Goal: Check status: Check status

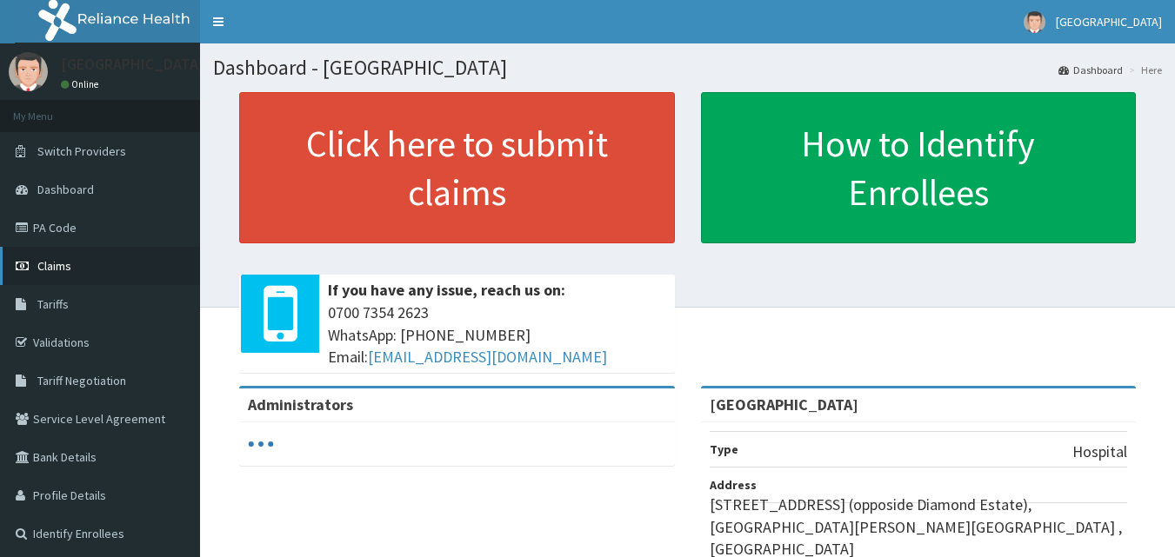
click at [90, 257] on link "Claims" at bounding box center [100, 266] width 200 height 38
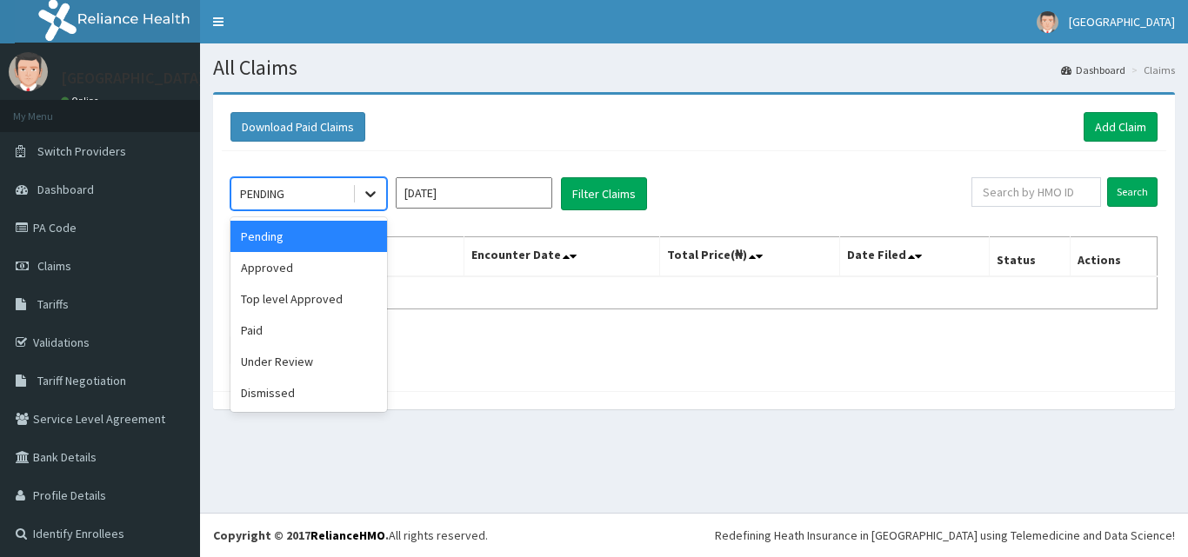
click at [373, 197] on icon at bounding box center [370, 193] width 17 height 17
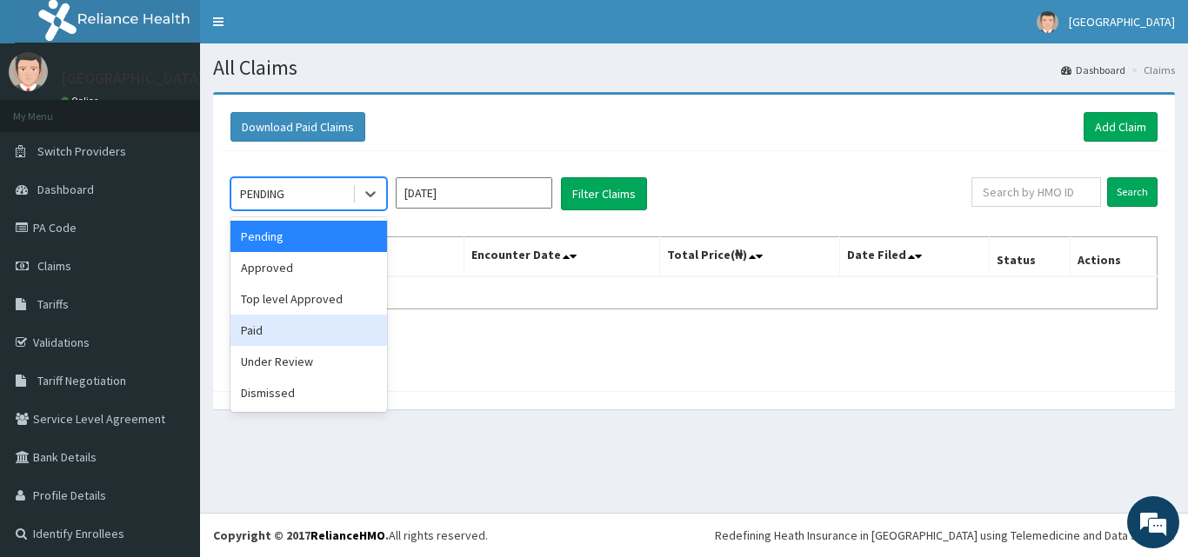
click at [318, 331] on div "Paid" at bounding box center [308, 330] width 157 height 31
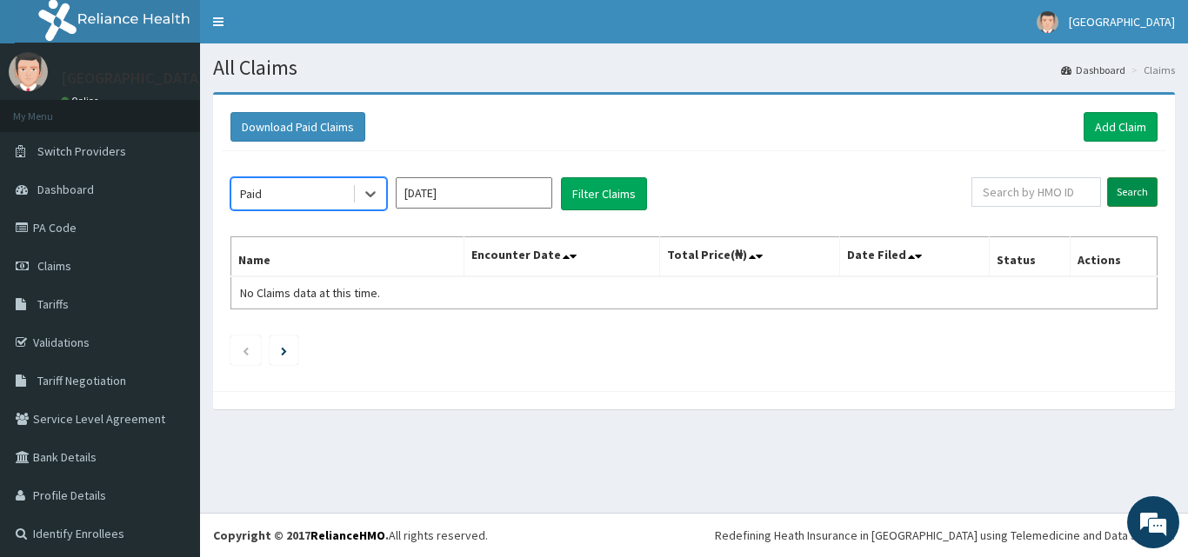
click at [1116, 187] on input "Search" at bounding box center [1132, 192] width 50 height 30
click at [470, 199] on input "[DATE]" at bounding box center [474, 192] width 157 height 31
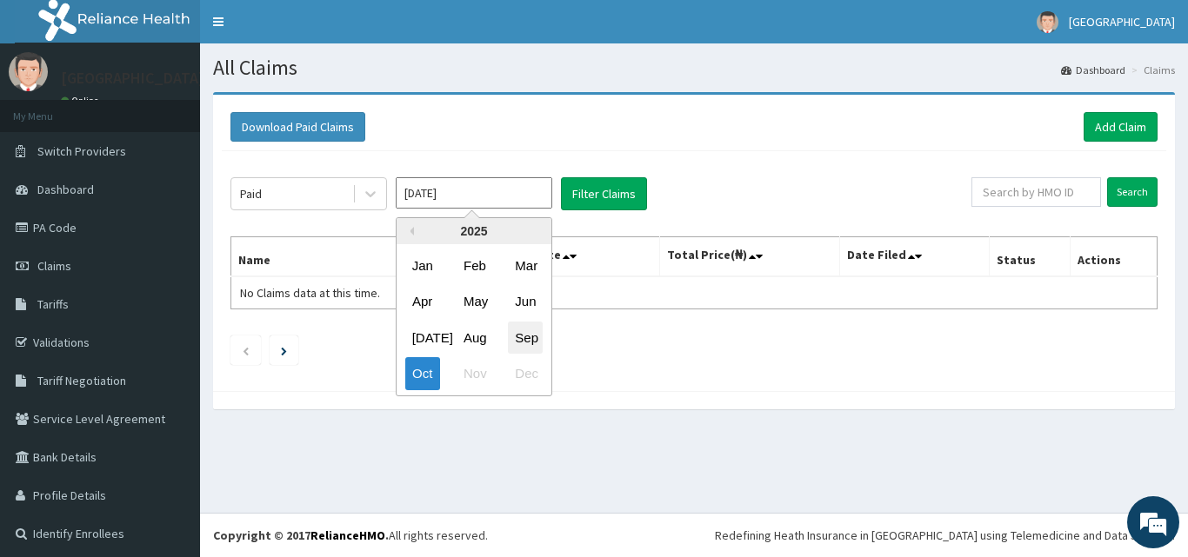
click at [533, 343] on div "Sep" at bounding box center [525, 338] width 35 height 32
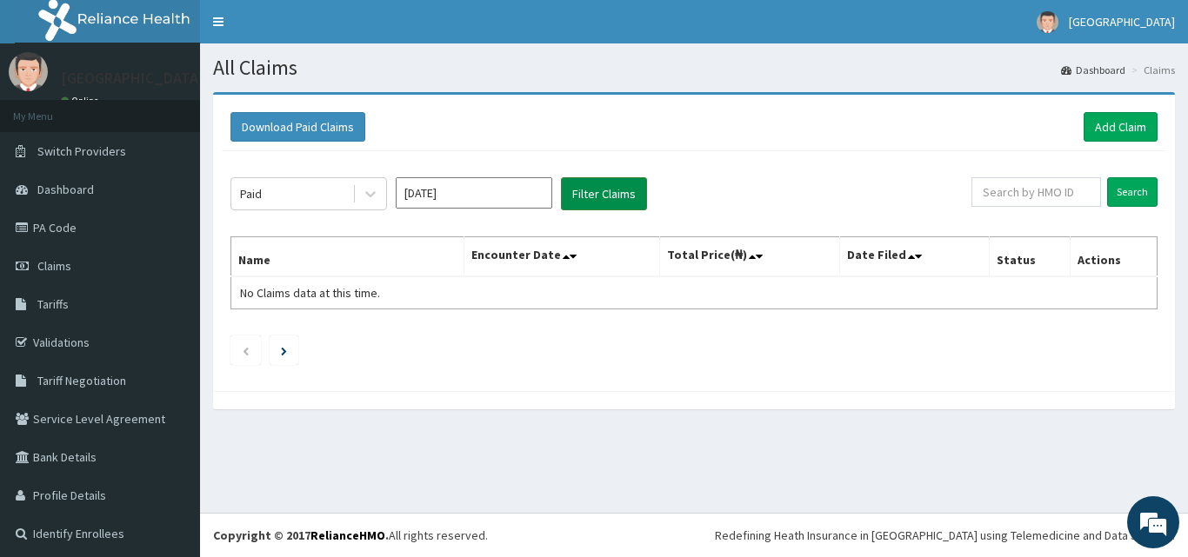
click at [597, 197] on button "Filter Claims" at bounding box center [604, 193] width 86 height 33
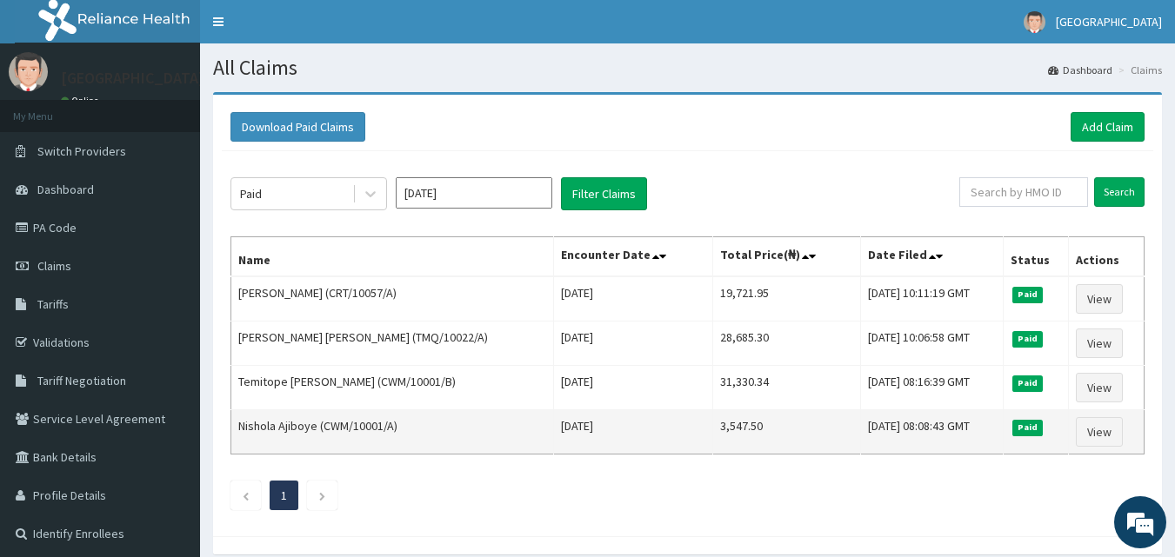
click at [765, 437] on td "3,547.50" at bounding box center [787, 432] width 148 height 44
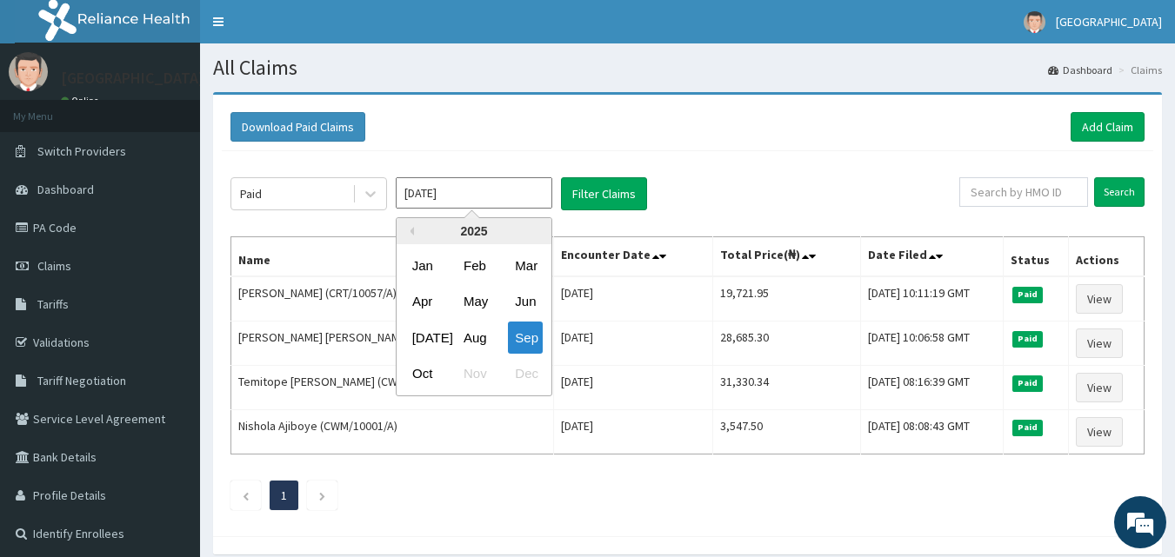
click at [473, 191] on input "[DATE]" at bounding box center [474, 192] width 157 height 31
click at [484, 339] on div "Aug" at bounding box center [474, 338] width 35 height 32
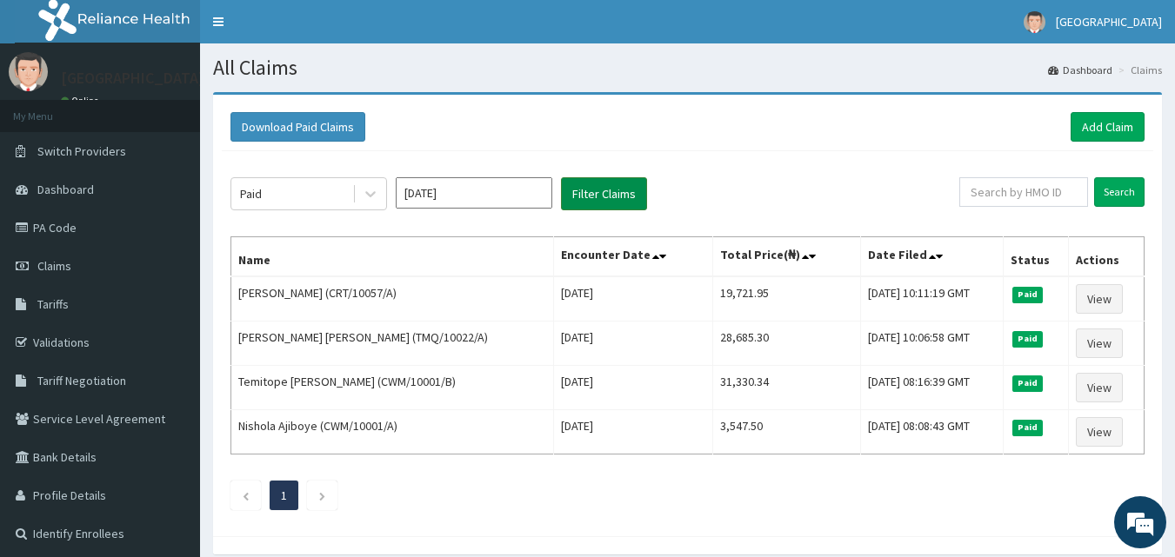
click at [604, 201] on button "Filter Claims" at bounding box center [604, 193] width 86 height 33
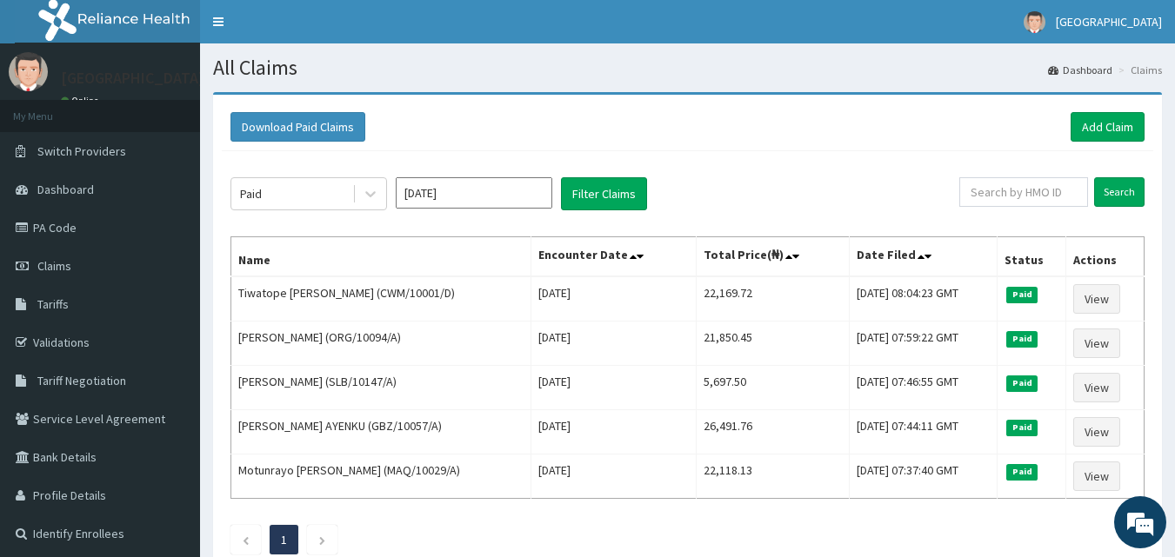
click at [509, 185] on input "[DATE]" at bounding box center [474, 192] width 157 height 31
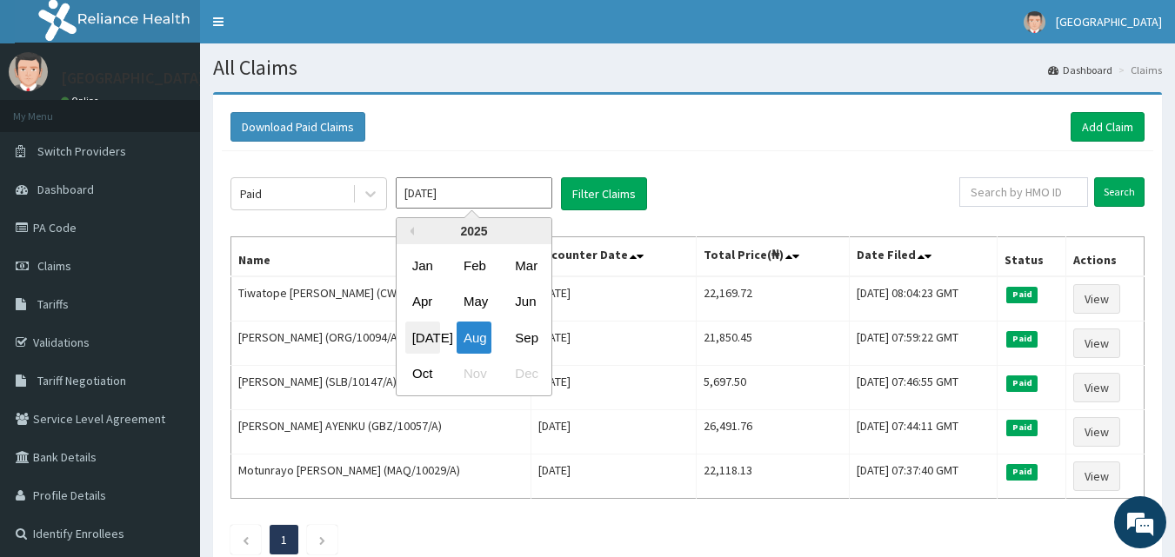
click at [423, 337] on div "[DATE]" at bounding box center [422, 338] width 35 height 32
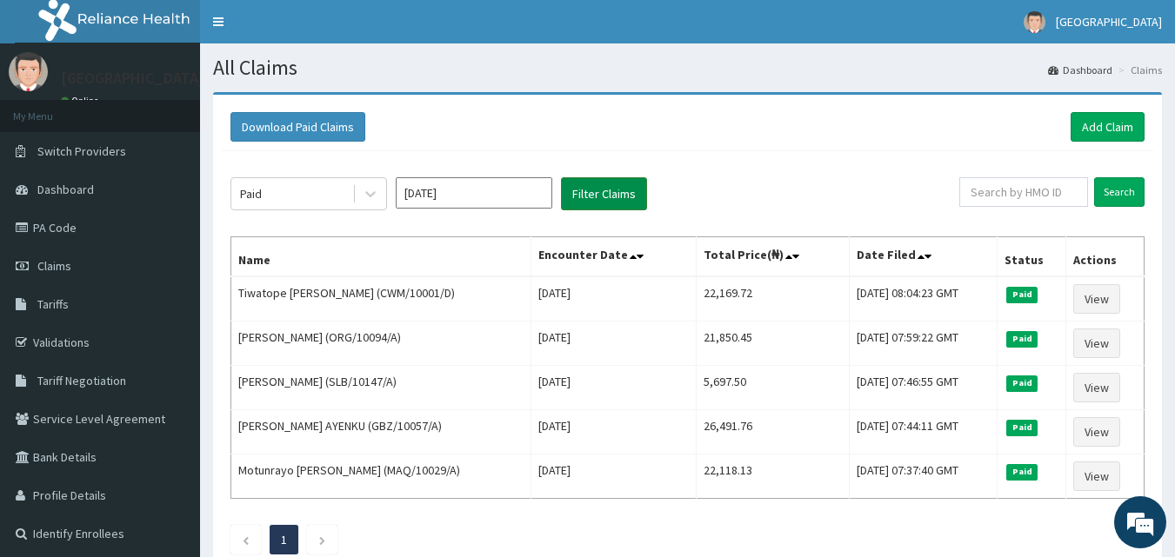
click at [593, 200] on button "Filter Claims" at bounding box center [604, 193] width 86 height 33
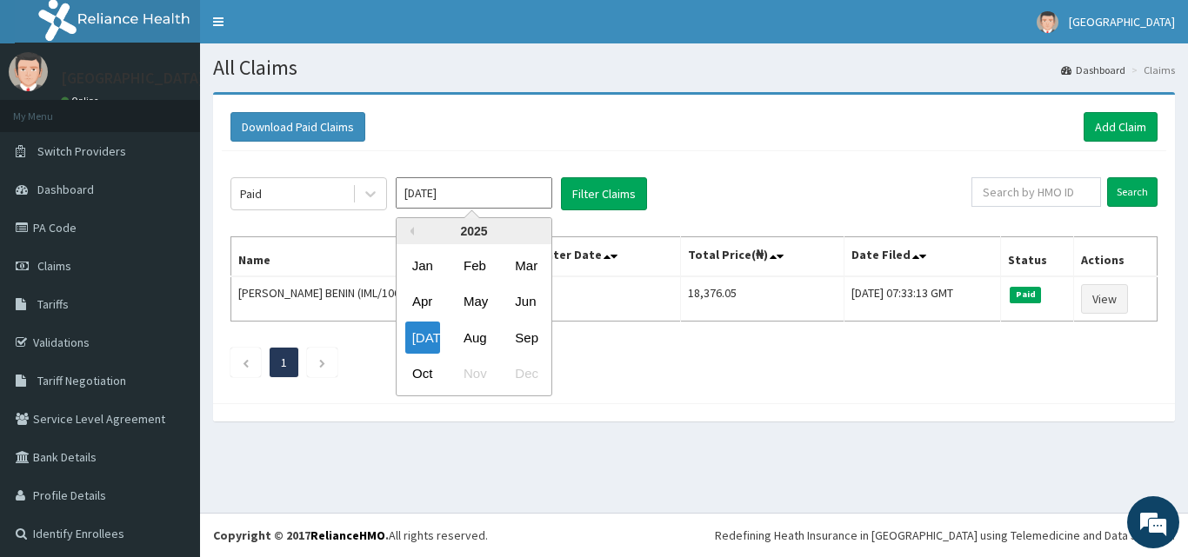
click at [498, 203] on input "[DATE]" at bounding box center [474, 192] width 157 height 31
click at [532, 305] on div "Jun" at bounding box center [525, 302] width 35 height 32
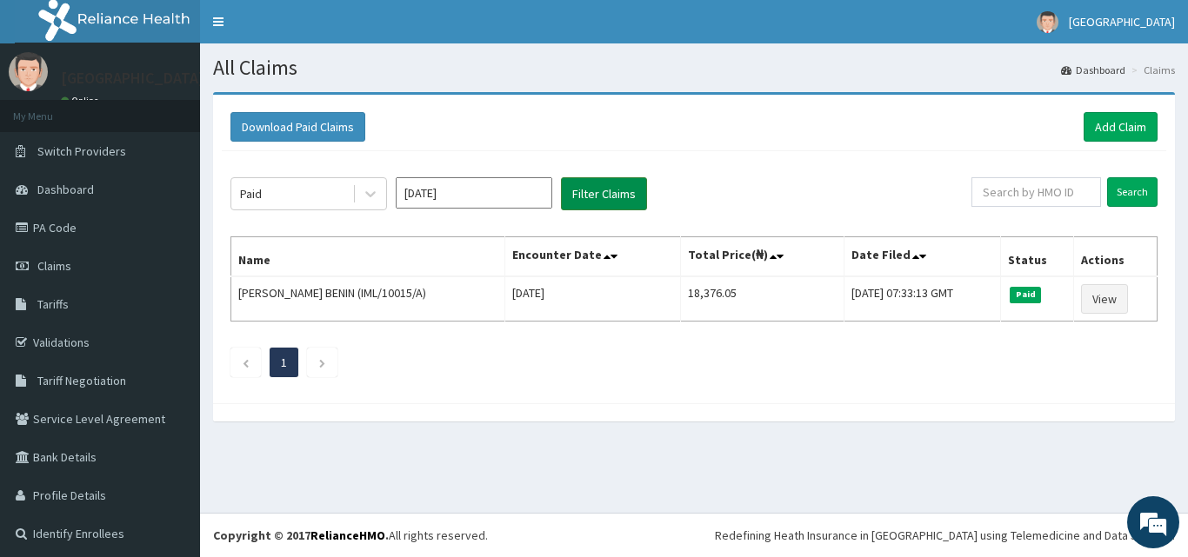
click at [621, 184] on button "Filter Claims" at bounding box center [604, 193] width 86 height 33
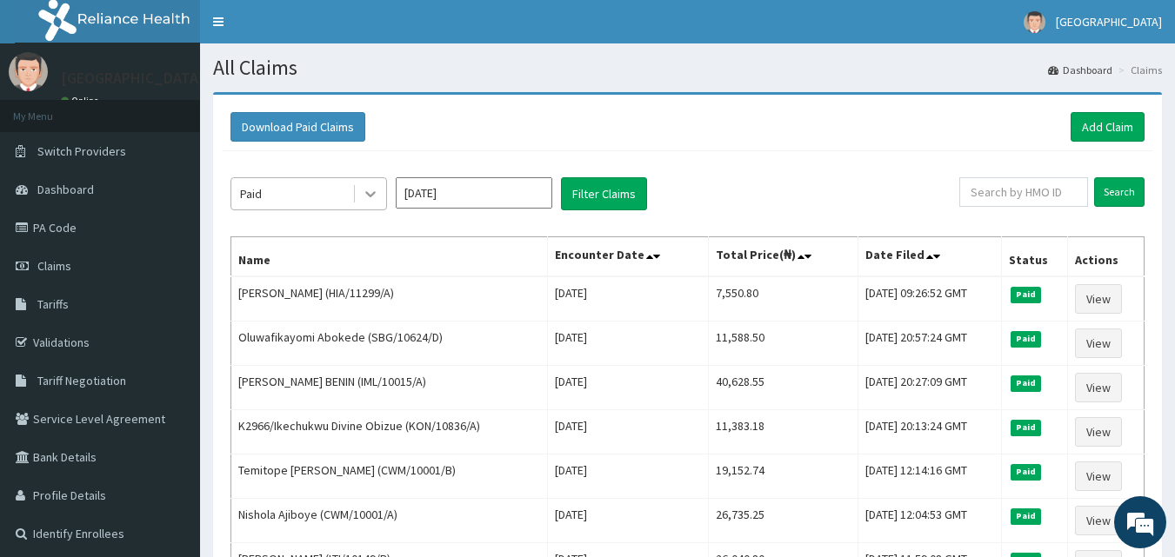
click at [372, 198] on icon at bounding box center [370, 193] width 17 height 17
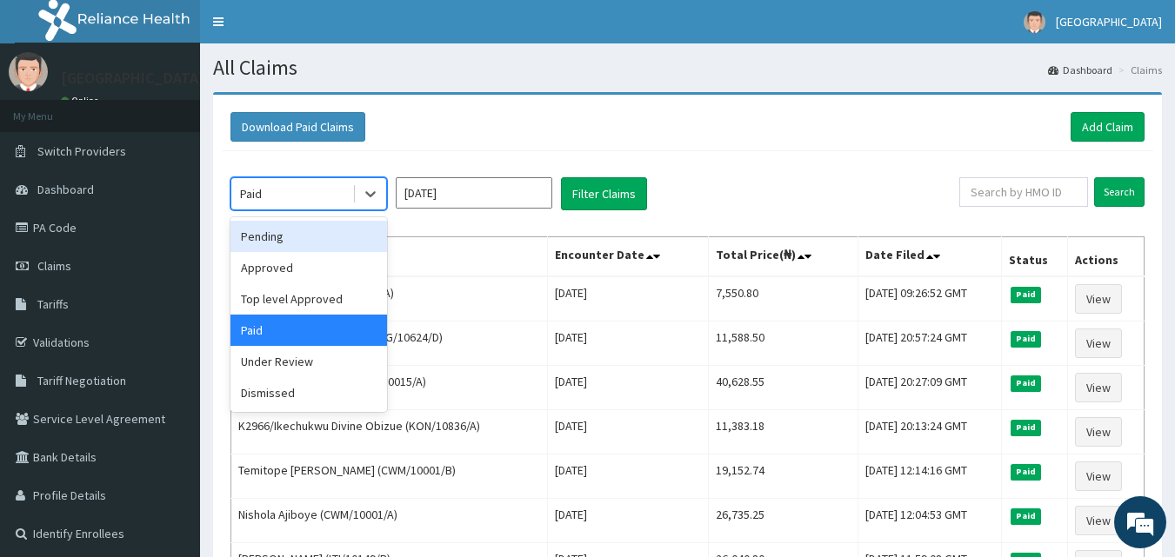
click at [322, 250] on div "Pending" at bounding box center [308, 236] width 157 height 31
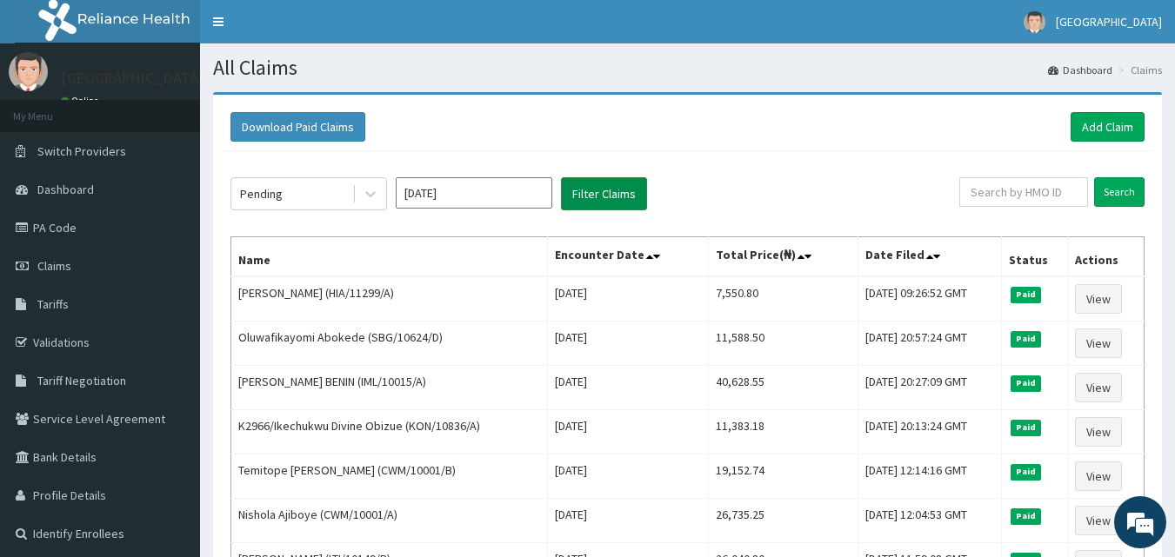
click at [593, 195] on button "Filter Claims" at bounding box center [604, 193] width 86 height 33
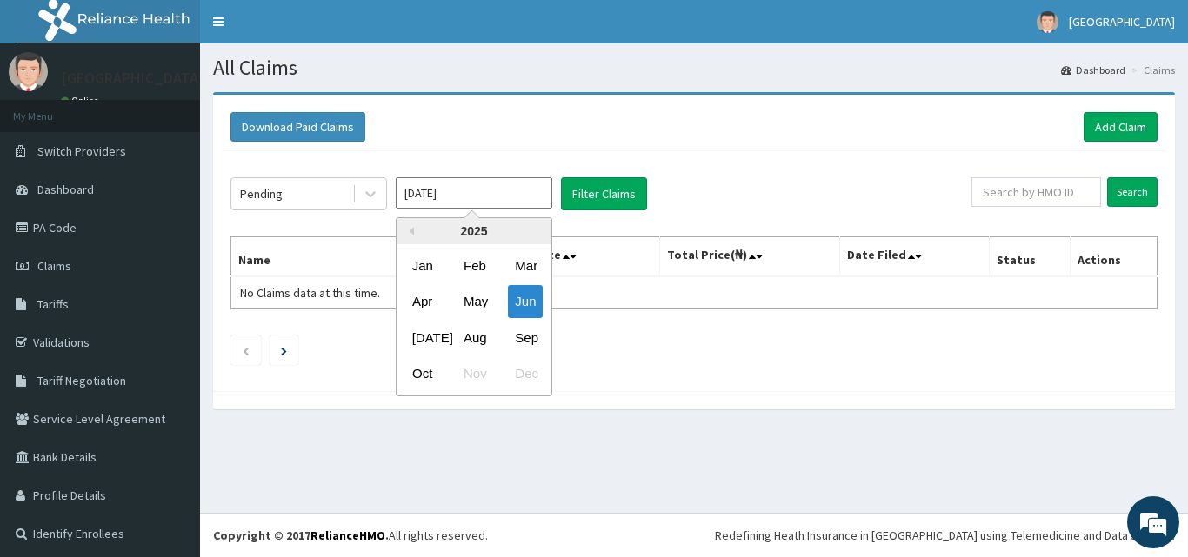
click at [498, 194] on input "[DATE]" at bounding box center [474, 192] width 157 height 31
click at [433, 331] on div "[DATE]" at bounding box center [422, 338] width 35 height 32
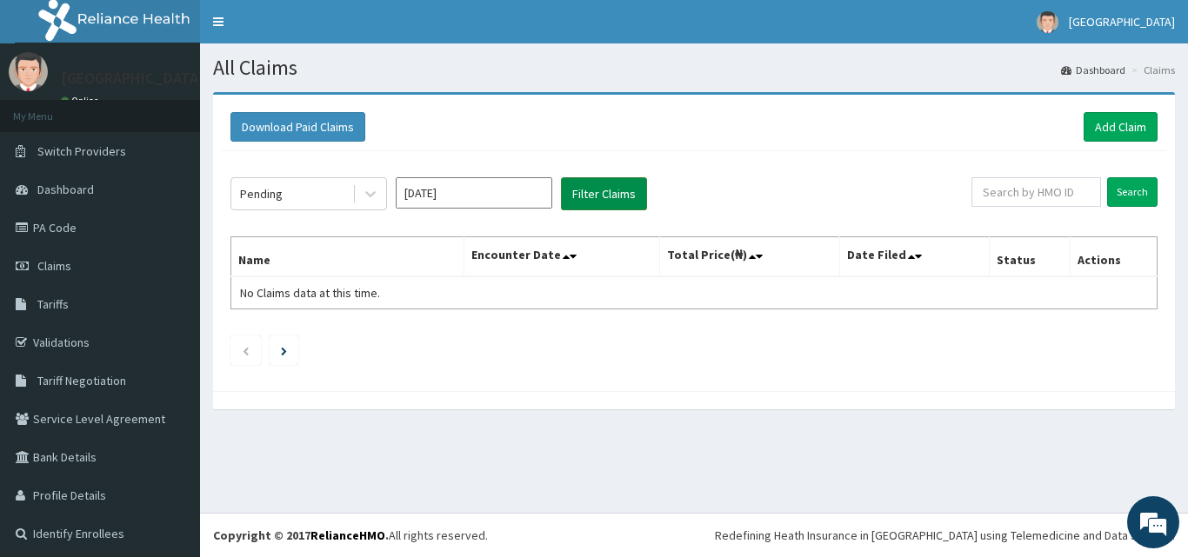
click at [596, 197] on button "Filter Claims" at bounding box center [604, 193] width 86 height 33
click at [480, 197] on input "[DATE]" at bounding box center [474, 192] width 157 height 31
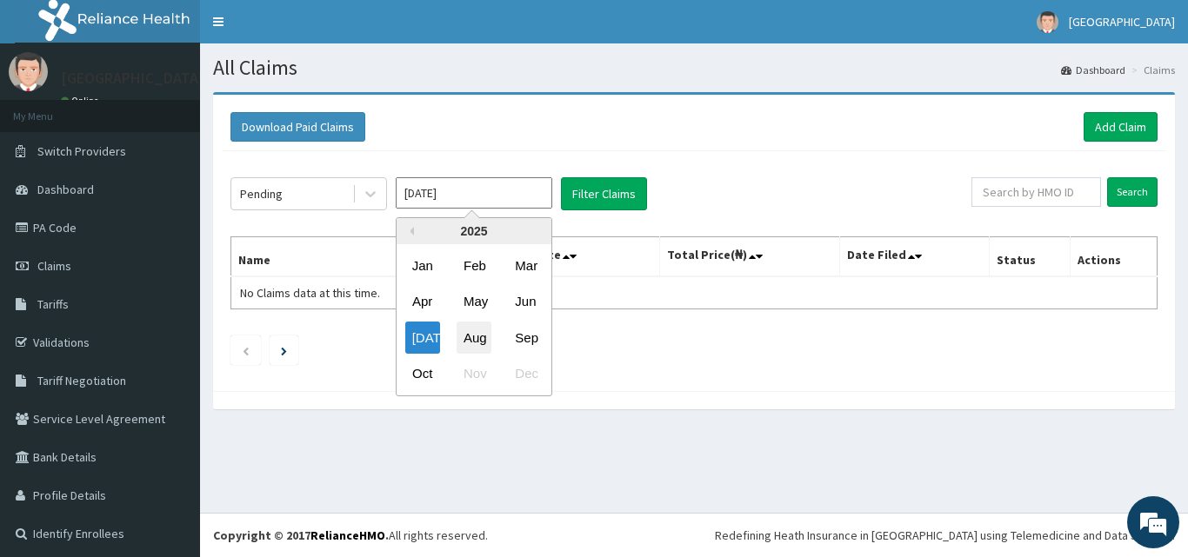
click at [468, 335] on div "Aug" at bounding box center [474, 338] width 35 height 32
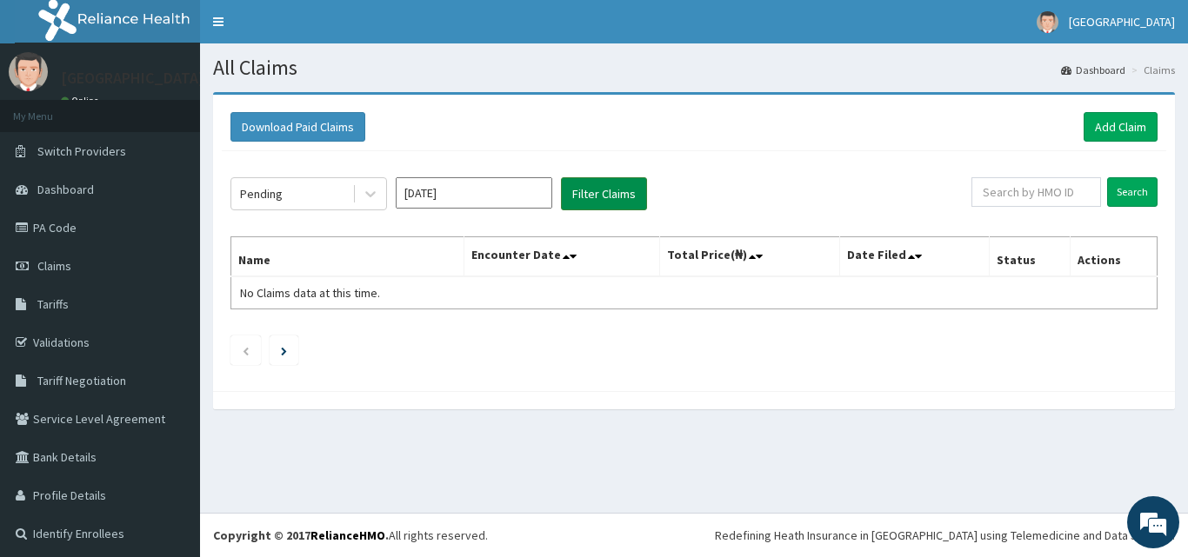
click at [601, 191] on button "Filter Claims" at bounding box center [604, 193] width 86 height 33
click at [503, 191] on input "[DATE]" at bounding box center [474, 192] width 157 height 31
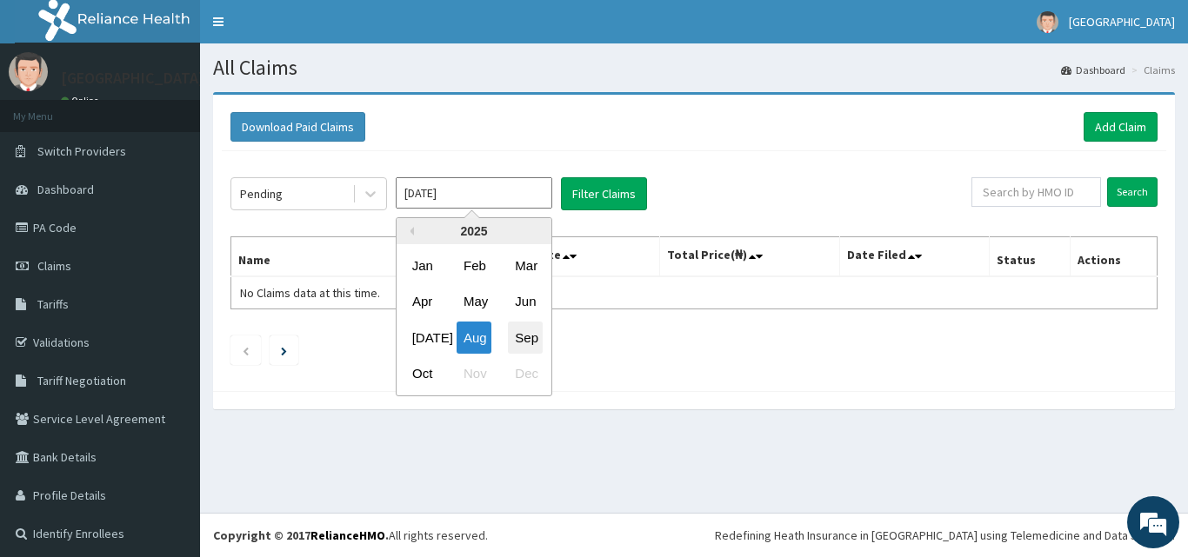
click at [539, 330] on div "Sep" at bounding box center [525, 338] width 35 height 32
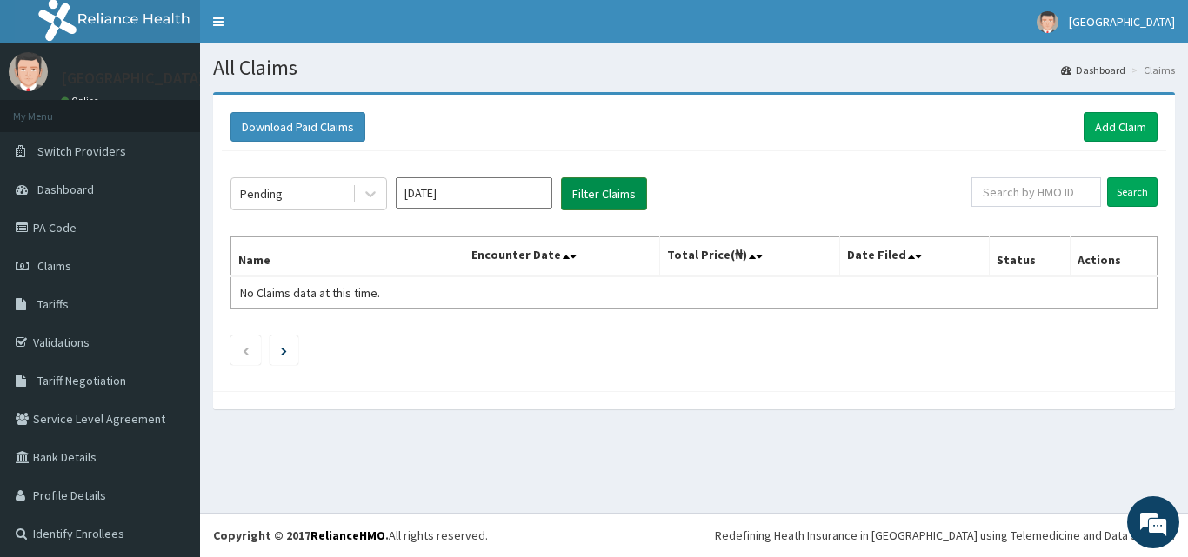
click at [602, 199] on button "Filter Claims" at bounding box center [604, 193] width 86 height 33
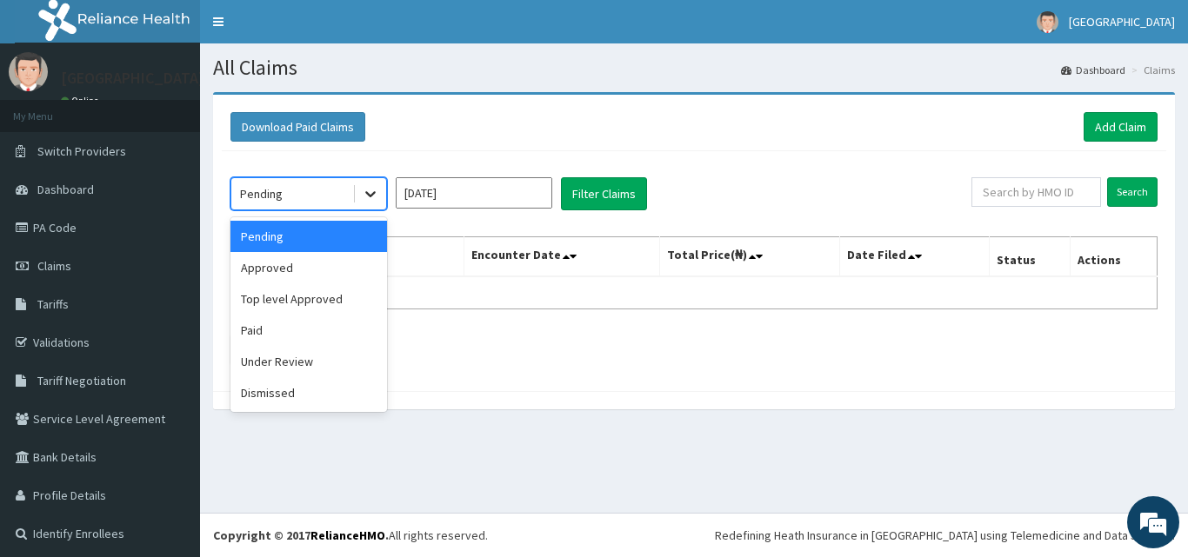
click at [371, 190] on icon at bounding box center [370, 193] width 17 height 17
click at [348, 268] on div "Approved" at bounding box center [308, 267] width 157 height 31
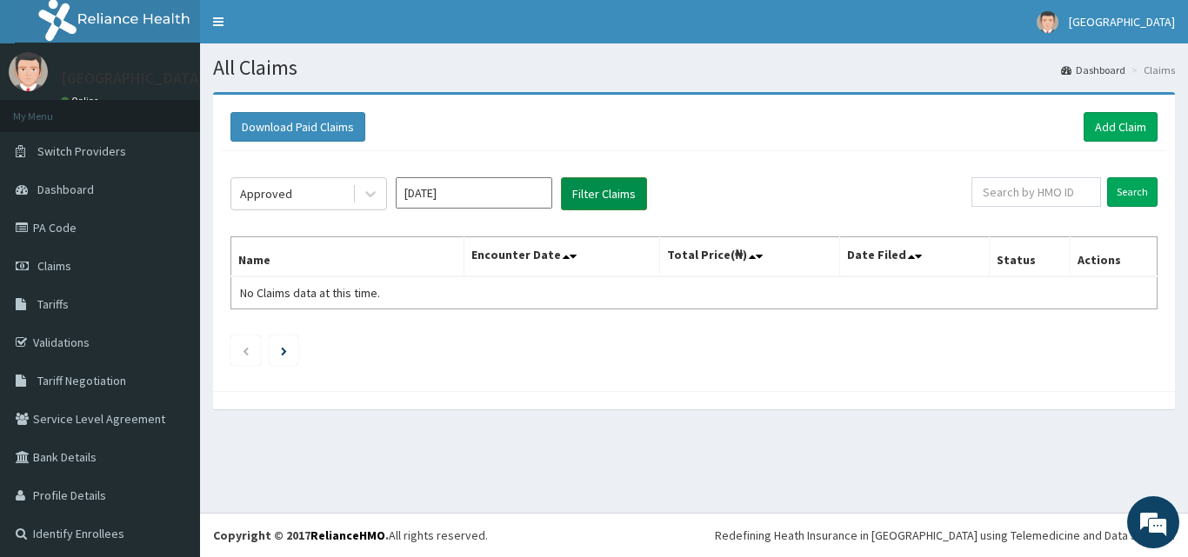
click at [597, 201] on button "Filter Claims" at bounding box center [604, 193] width 86 height 33
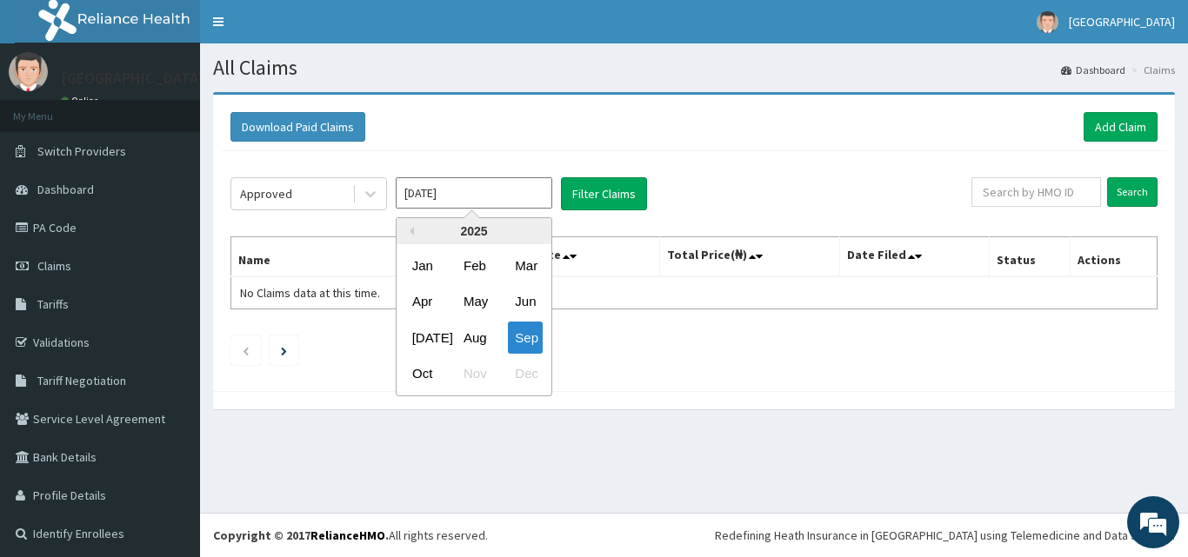
click at [472, 200] on input "[DATE]" at bounding box center [474, 192] width 157 height 31
click at [475, 330] on div "Aug" at bounding box center [474, 338] width 35 height 32
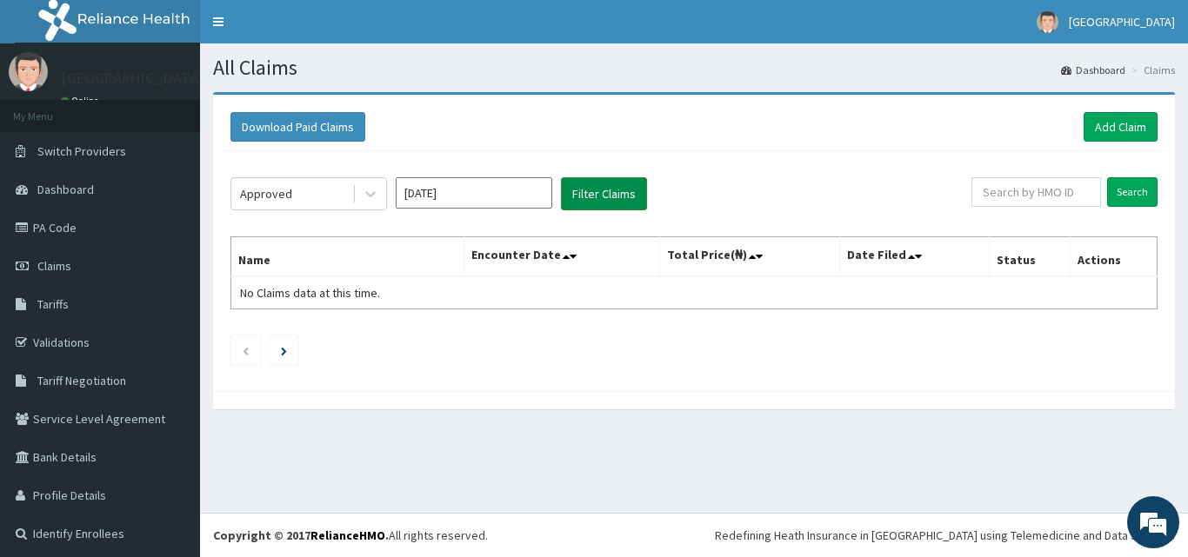
click at [597, 199] on button "Filter Claims" at bounding box center [604, 193] width 86 height 33
click at [371, 197] on icon at bounding box center [370, 195] width 10 height 6
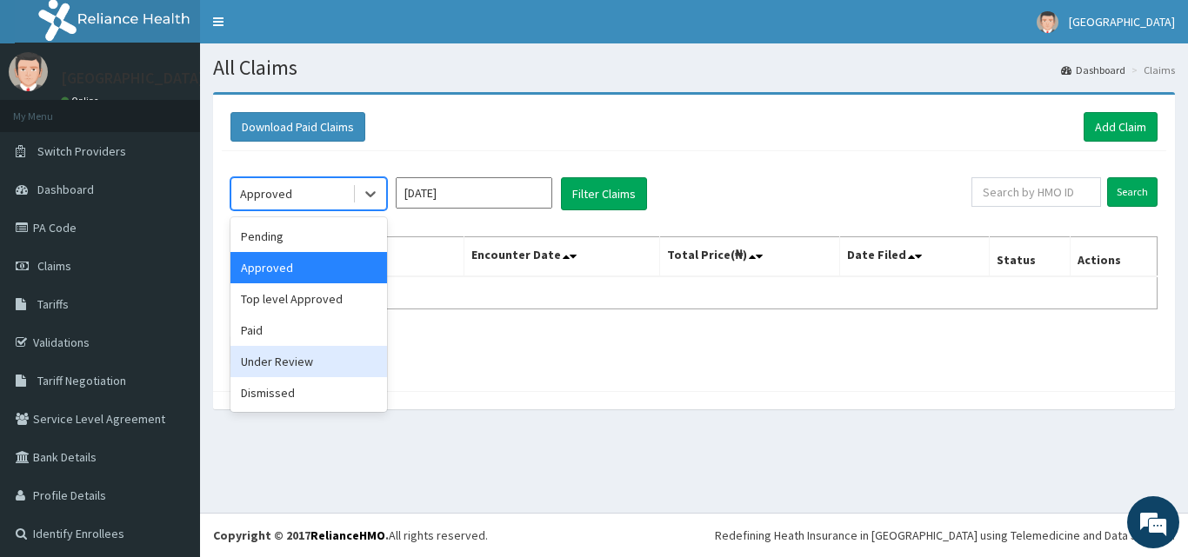
click at [332, 365] on div "Under Review" at bounding box center [308, 361] width 157 height 31
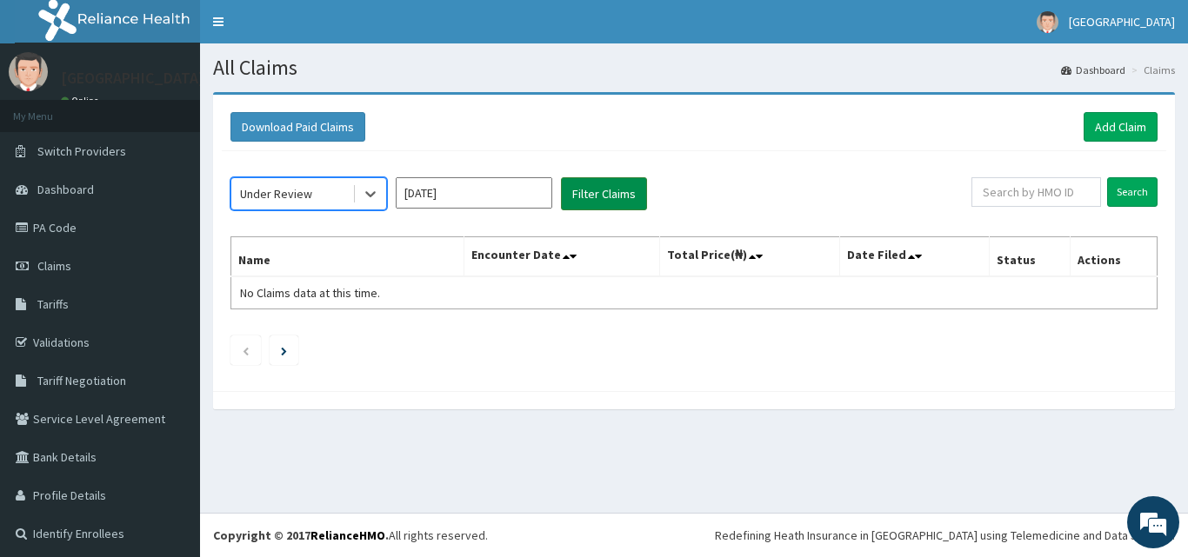
click at [598, 198] on button "Filter Claims" at bounding box center [604, 193] width 86 height 33
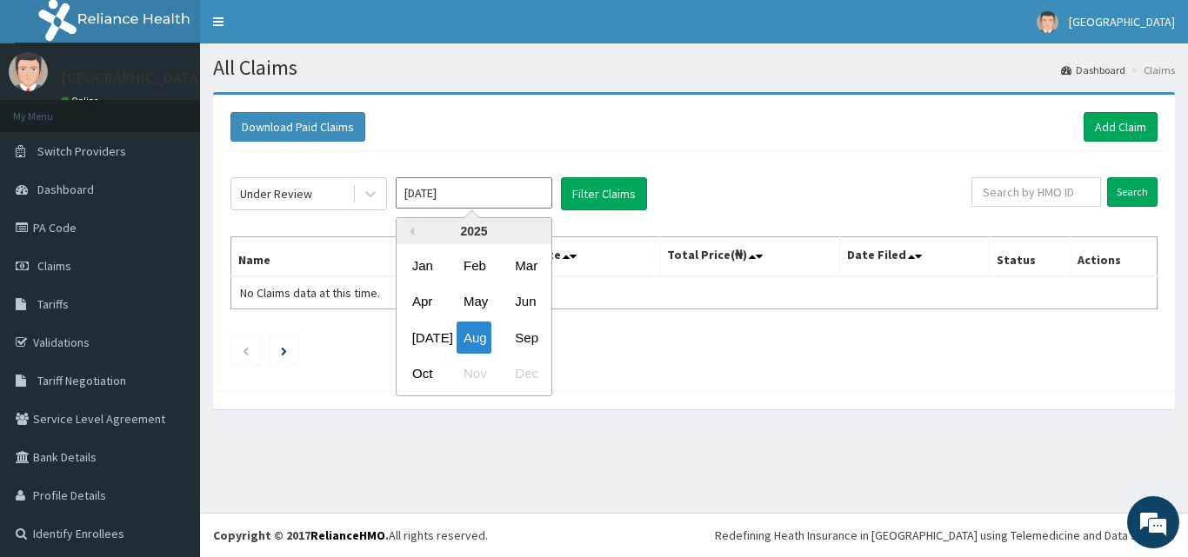
click at [499, 203] on input "[DATE]" at bounding box center [474, 192] width 157 height 31
click at [521, 330] on div "Sep" at bounding box center [525, 338] width 35 height 32
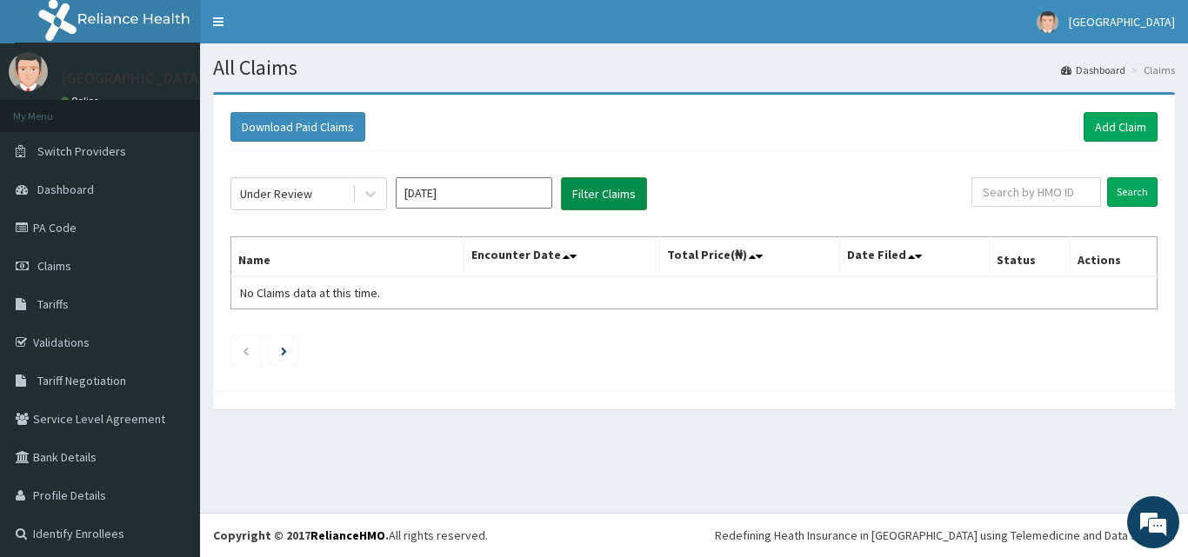
click at [608, 201] on button "Filter Claims" at bounding box center [604, 193] width 86 height 33
click at [483, 193] on input "[DATE]" at bounding box center [474, 192] width 157 height 31
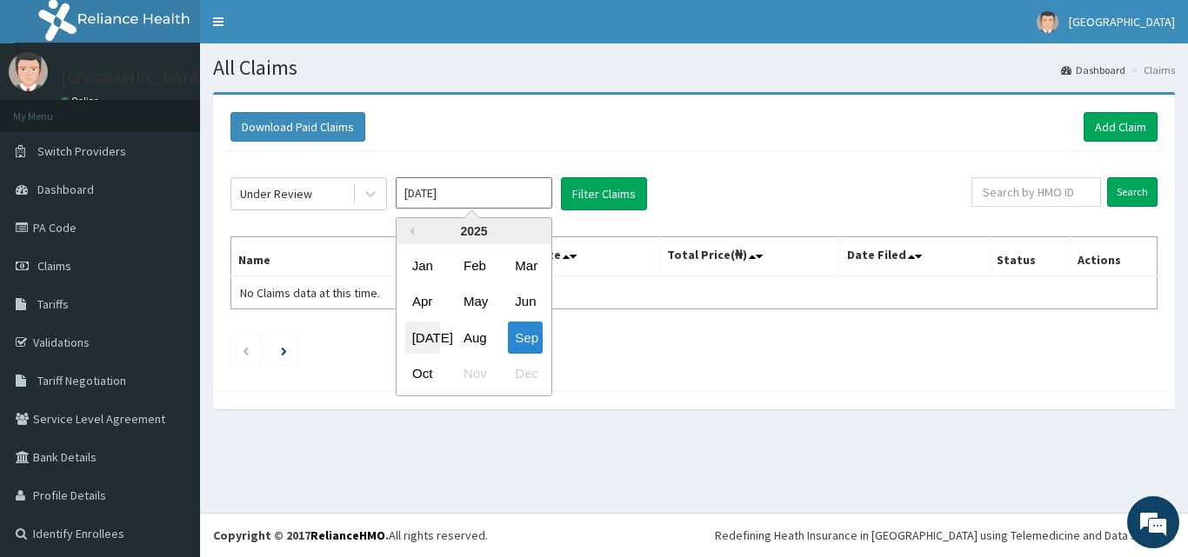
click at [418, 333] on div "[DATE]" at bounding box center [422, 338] width 35 height 32
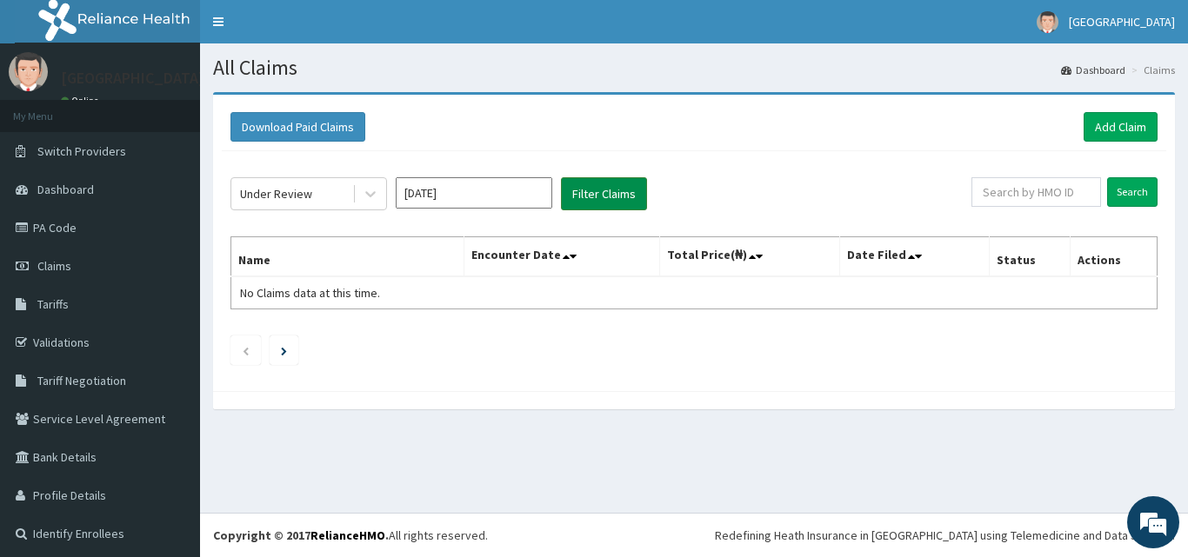
click at [598, 198] on button "Filter Claims" at bounding box center [604, 193] width 86 height 33
click at [474, 202] on input "[DATE]" at bounding box center [474, 192] width 157 height 31
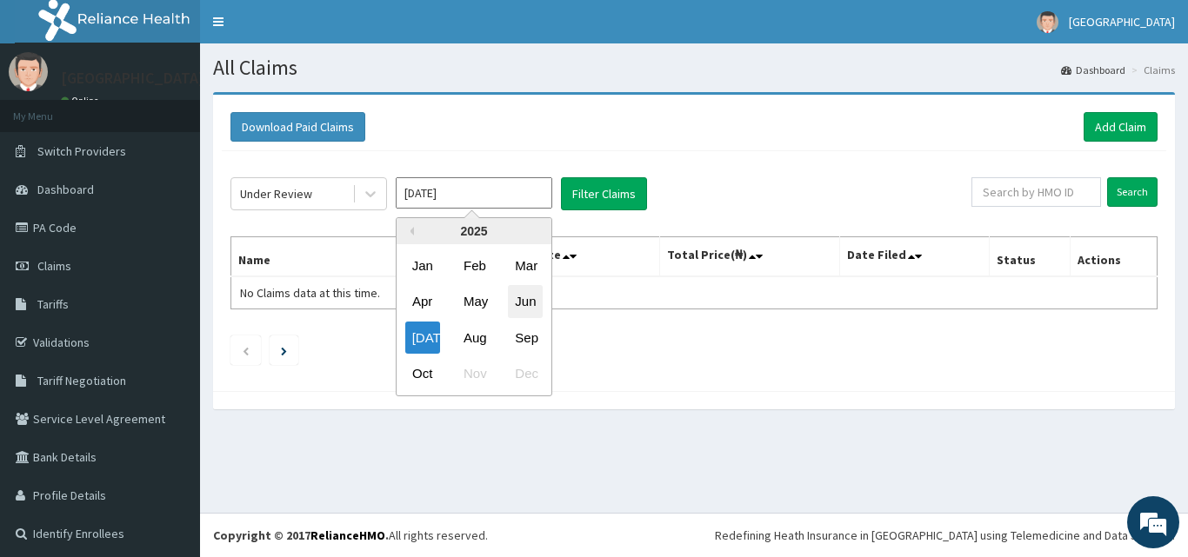
click at [524, 309] on div "Jun" at bounding box center [525, 302] width 35 height 32
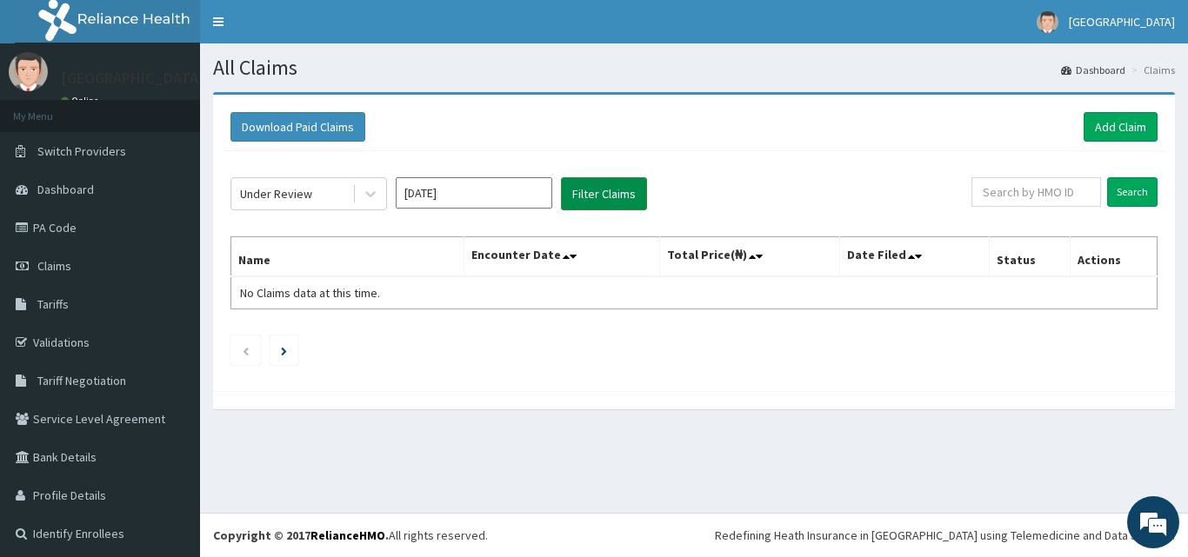
click at [588, 194] on button "Filter Claims" at bounding box center [604, 193] width 86 height 33
click at [368, 193] on icon at bounding box center [370, 195] width 10 height 6
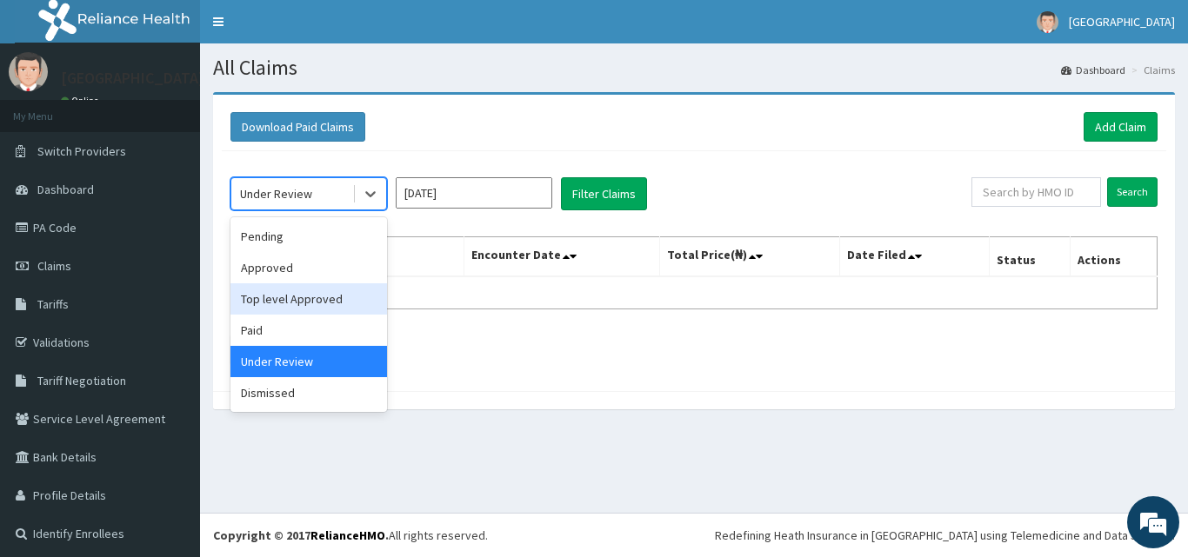
click at [329, 293] on div "Top level Approved" at bounding box center [308, 298] width 157 height 31
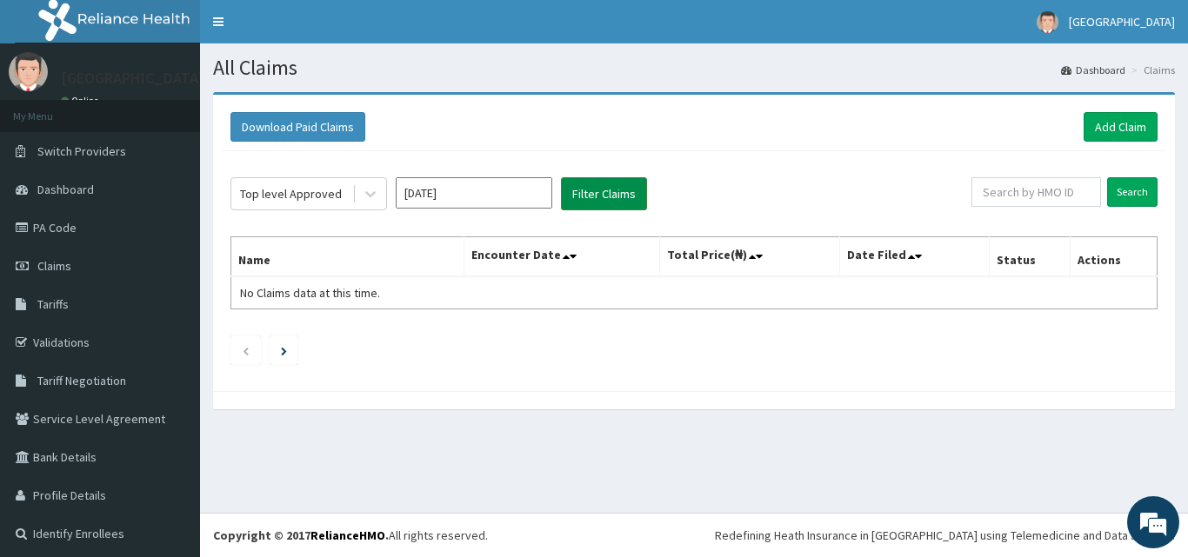
click at [587, 197] on button "Filter Claims" at bounding box center [604, 193] width 86 height 33
click at [483, 190] on input "[DATE]" at bounding box center [474, 192] width 157 height 31
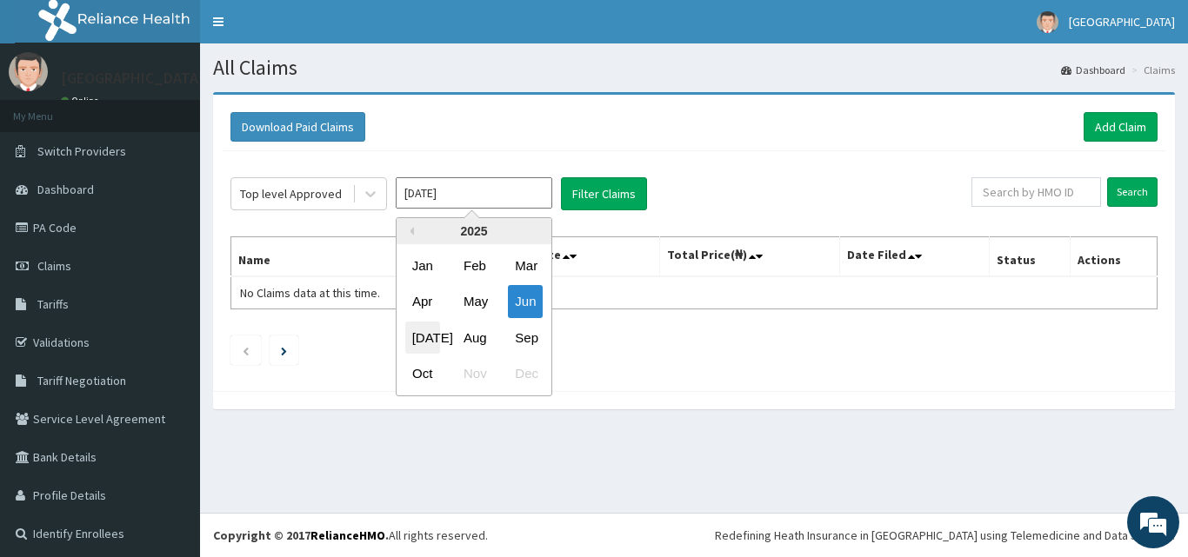
click at [431, 337] on div "[DATE]" at bounding box center [422, 338] width 35 height 32
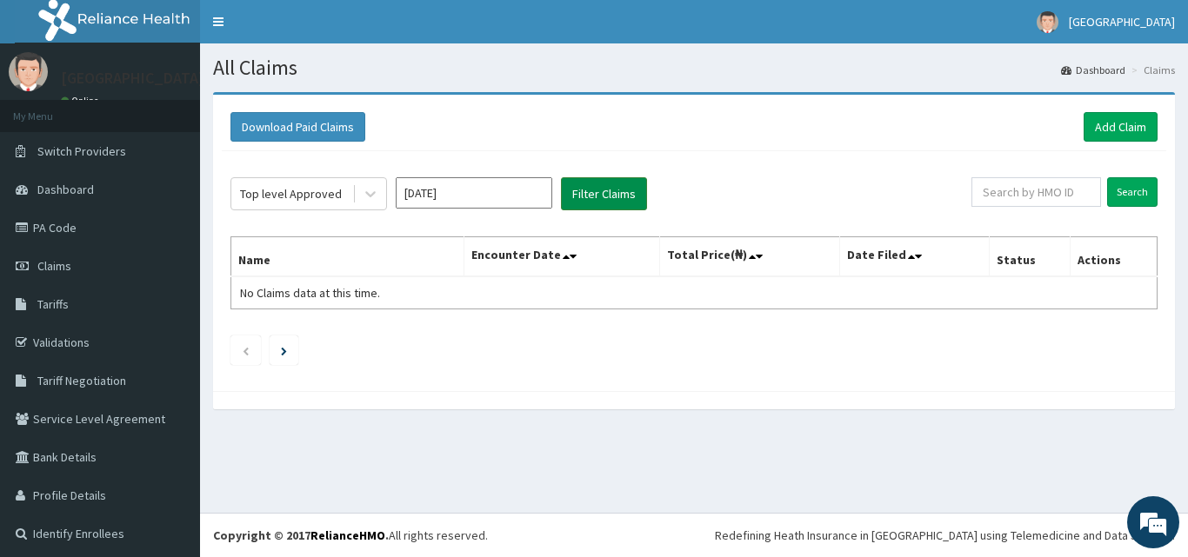
click at [603, 203] on button "Filter Claims" at bounding box center [604, 193] width 86 height 33
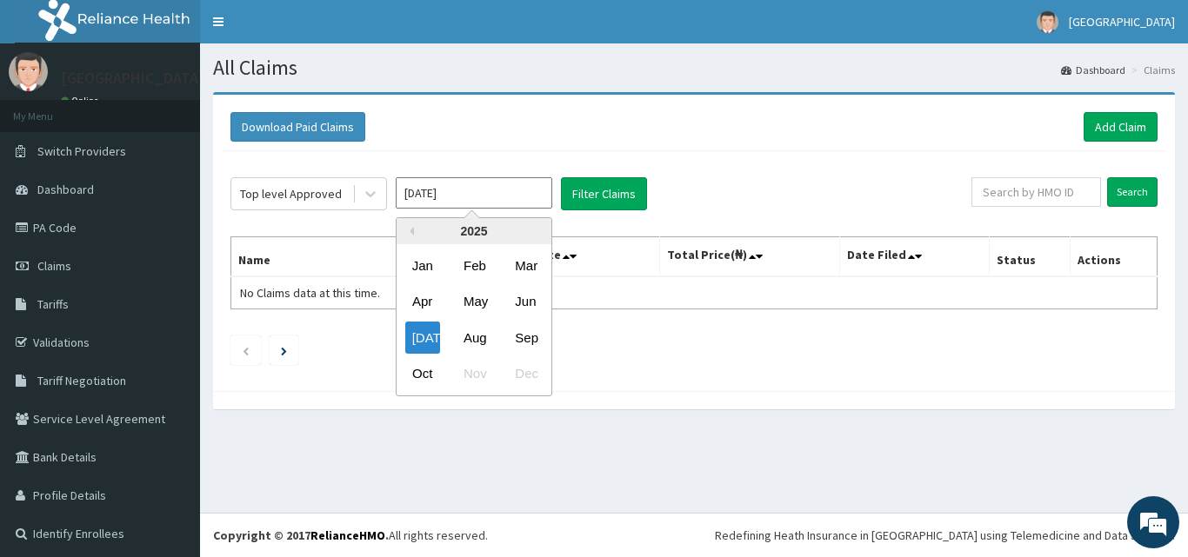
click at [485, 183] on input "[DATE]" at bounding box center [474, 192] width 157 height 31
click at [477, 336] on div "Aug" at bounding box center [474, 338] width 35 height 32
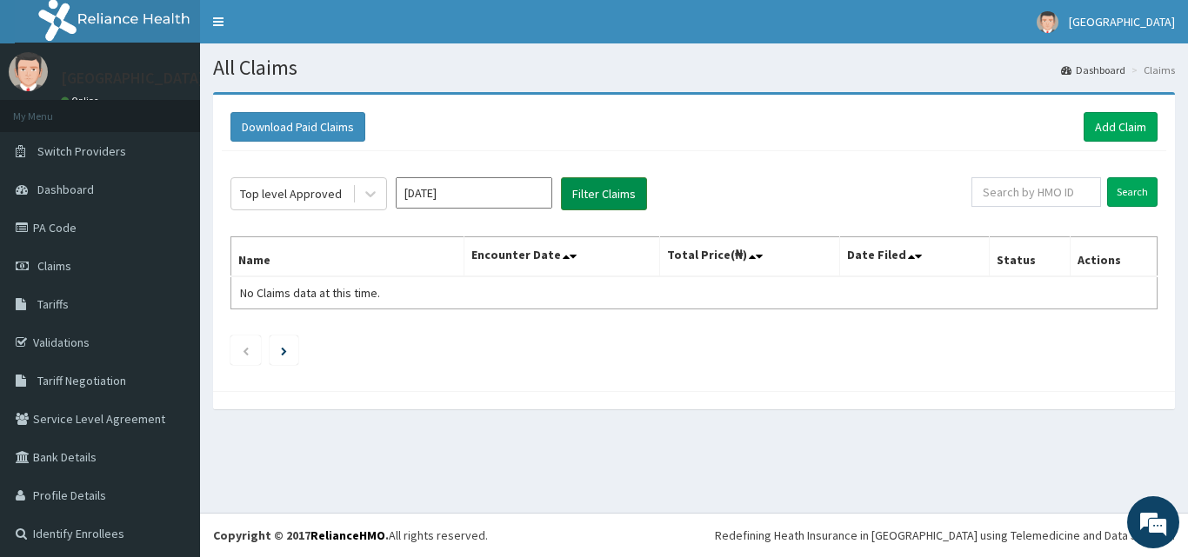
click at [589, 194] on button "Filter Claims" at bounding box center [604, 193] width 86 height 33
click at [473, 201] on input "[DATE]" at bounding box center [474, 192] width 157 height 31
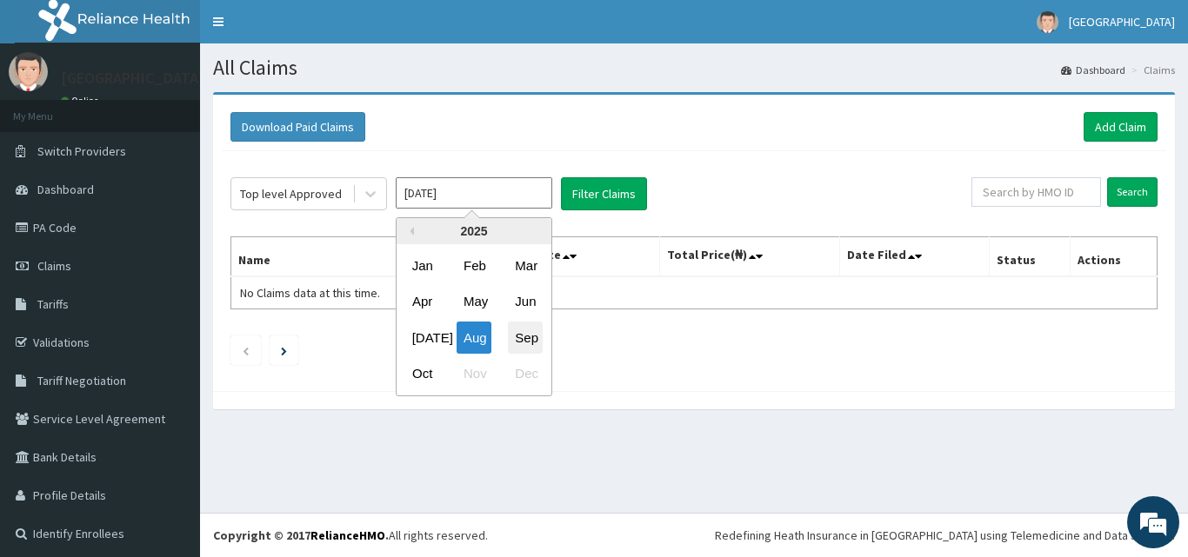
click at [530, 343] on div "Sep" at bounding box center [525, 338] width 35 height 32
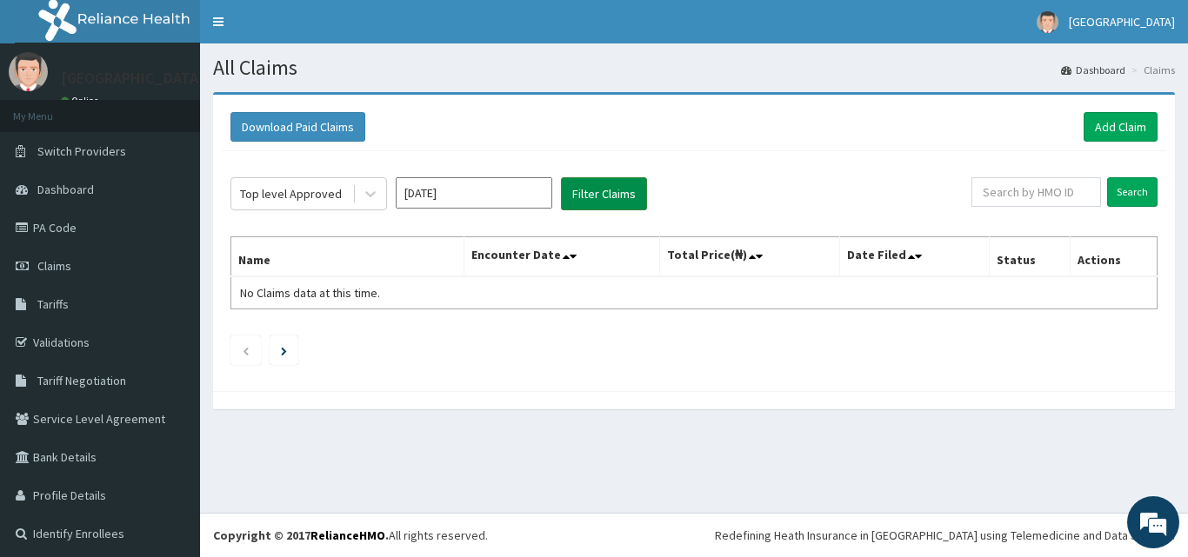
click at [608, 192] on button "Filter Claims" at bounding box center [604, 193] width 86 height 33
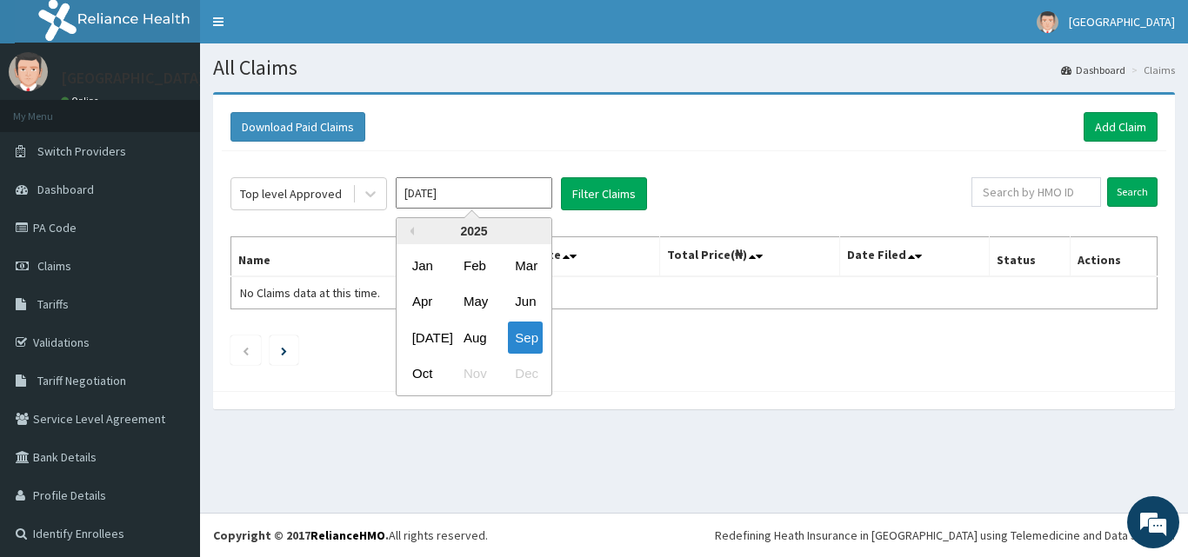
click at [493, 194] on input "[DATE]" at bounding box center [474, 192] width 157 height 31
click at [477, 307] on div "May" at bounding box center [474, 302] width 35 height 32
type input "[DATE]"
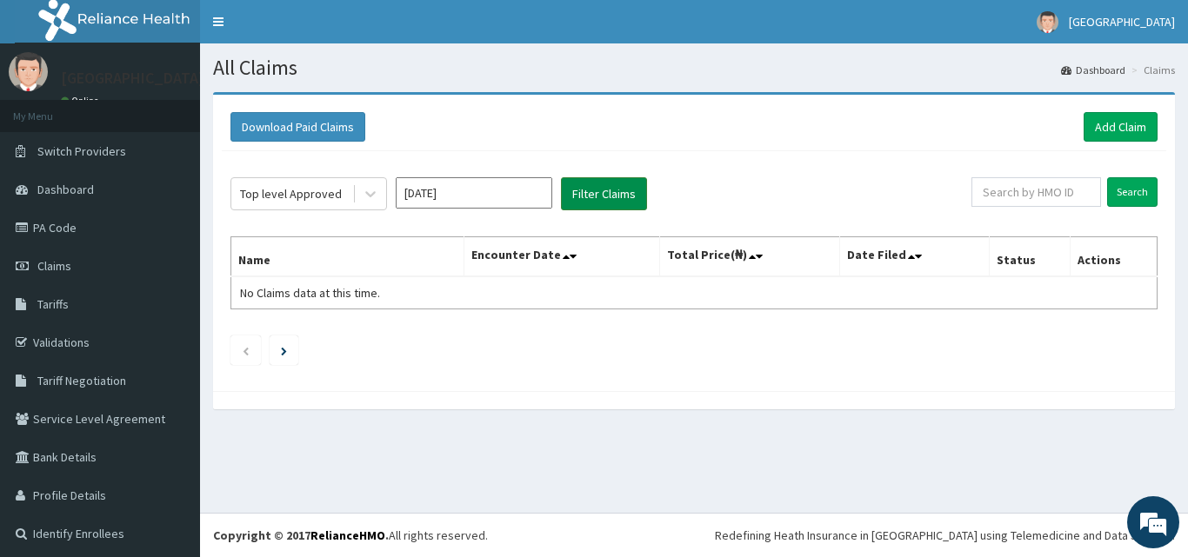
click at [617, 186] on button "Filter Claims" at bounding box center [604, 193] width 86 height 33
